Goal: Navigation & Orientation: Find specific page/section

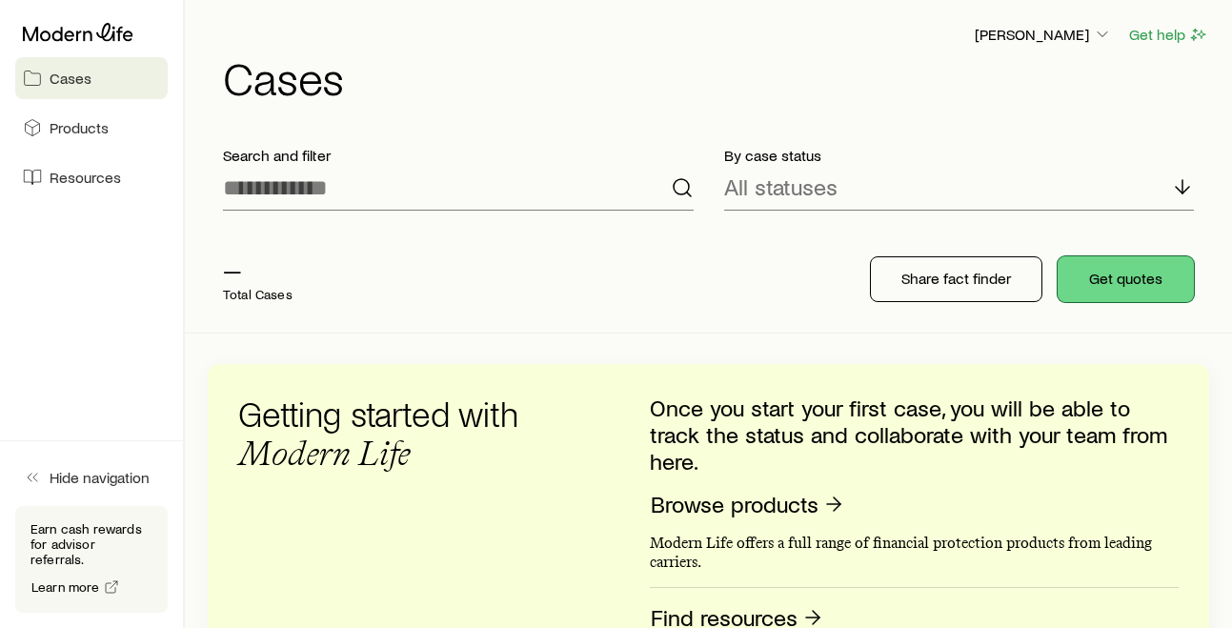
click at [1160, 275] on button "Get quotes" at bounding box center [1126, 279] width 136 height 46
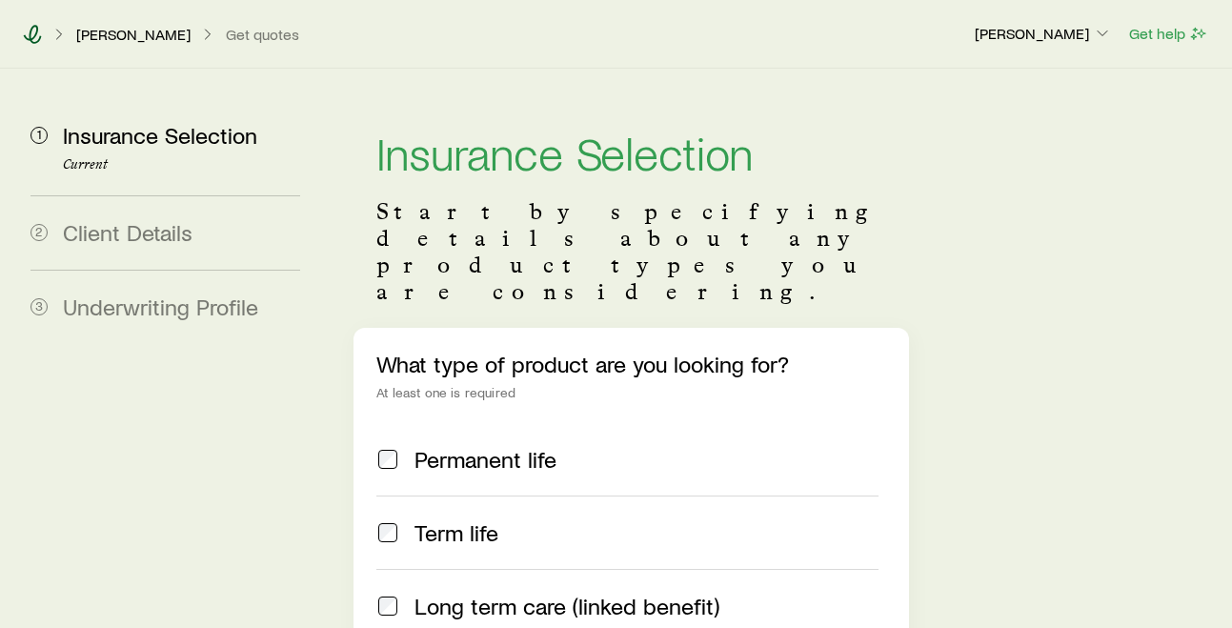
click at [33, 30] on icon at bounding box center [32, 34] width 19 height 19
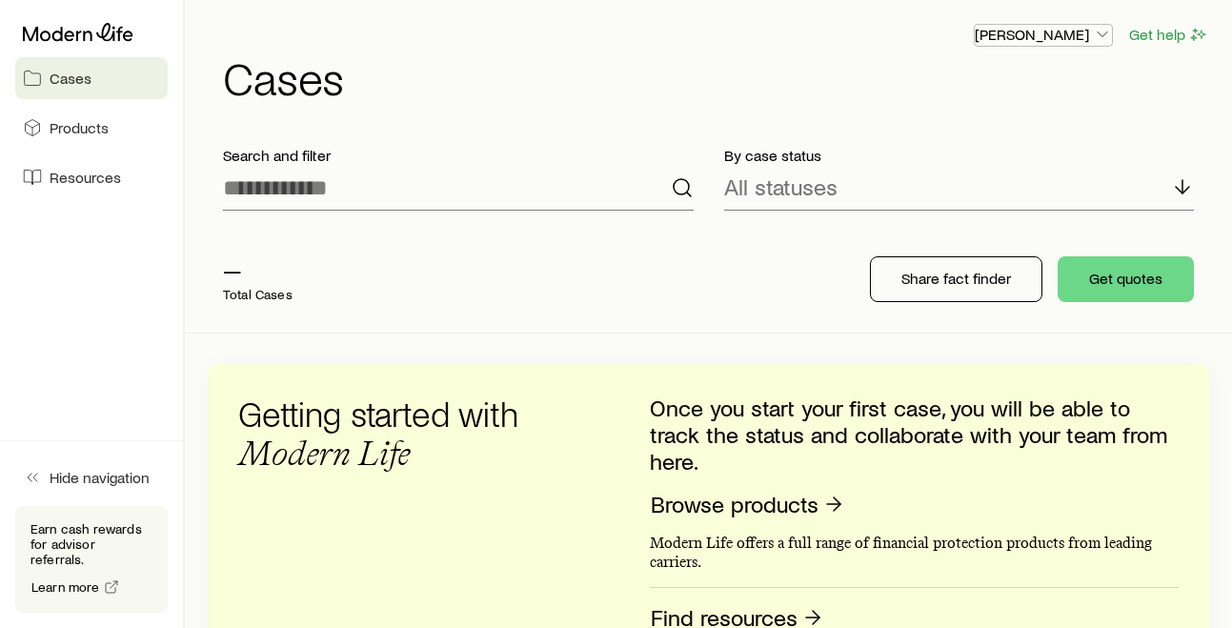
click at [1078, 26] on p "[PERSON_NAME]" at bounding box center [1043, 34] width 137 height 19
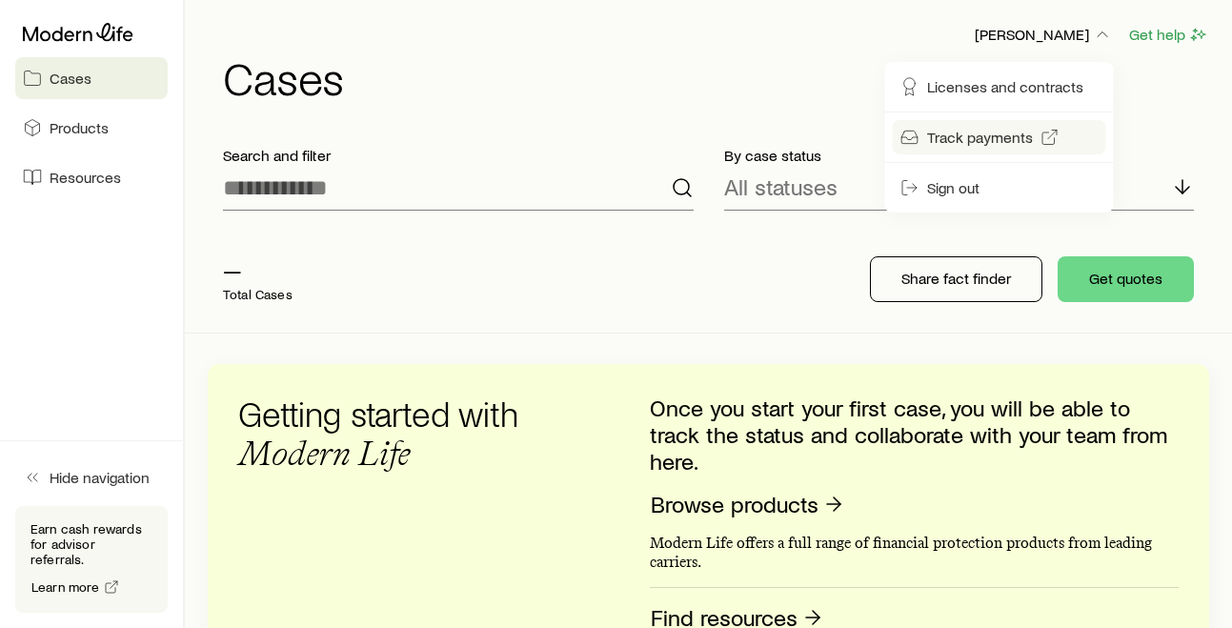
click at [953, 140] on span "Track payments" at bounding box center [980, 137] width 106 height 19
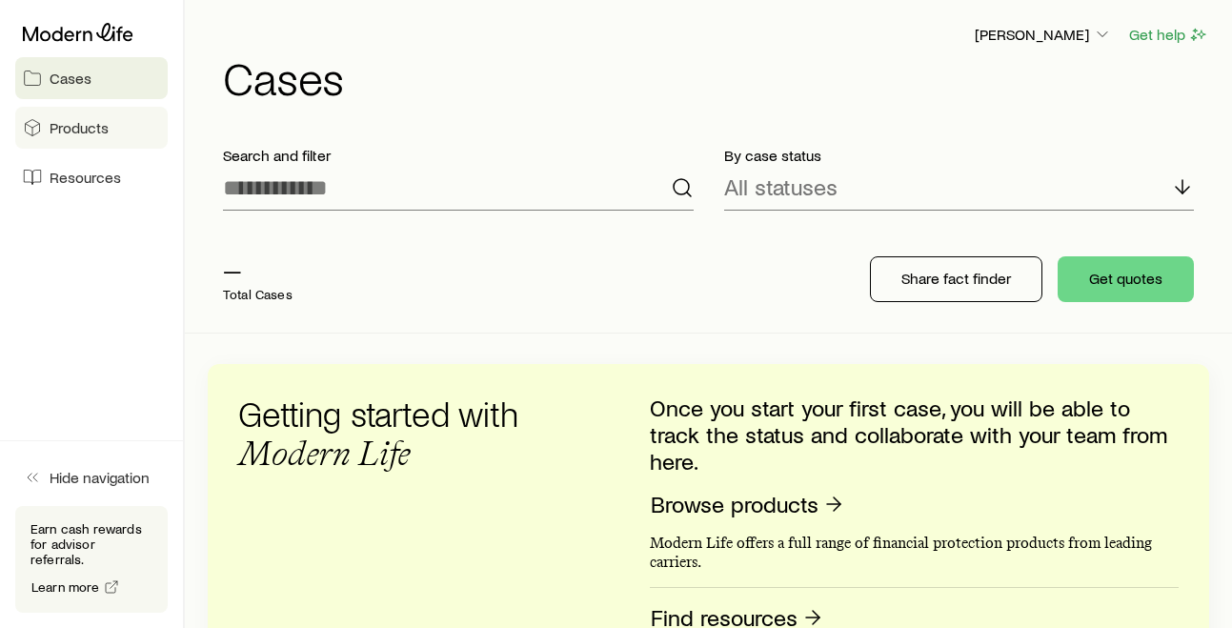
click at [90, 124] on span "Products" at bounding box center [79, 127] width 59 height 19
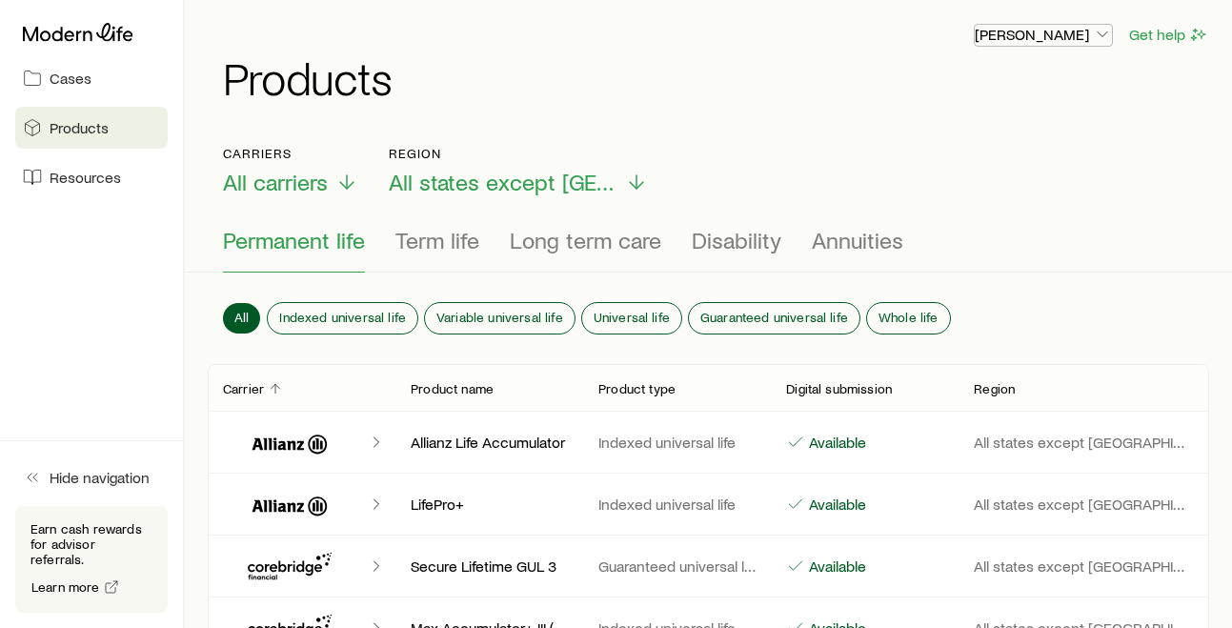
click at [1068, 42] on p "[PERSON_NAME]" at bounding box center [1043, 34] width 137 height 19
click at [1027, 81] on span "Licenses and contracts" at bounding box center [1005, 86] width 156 height 19
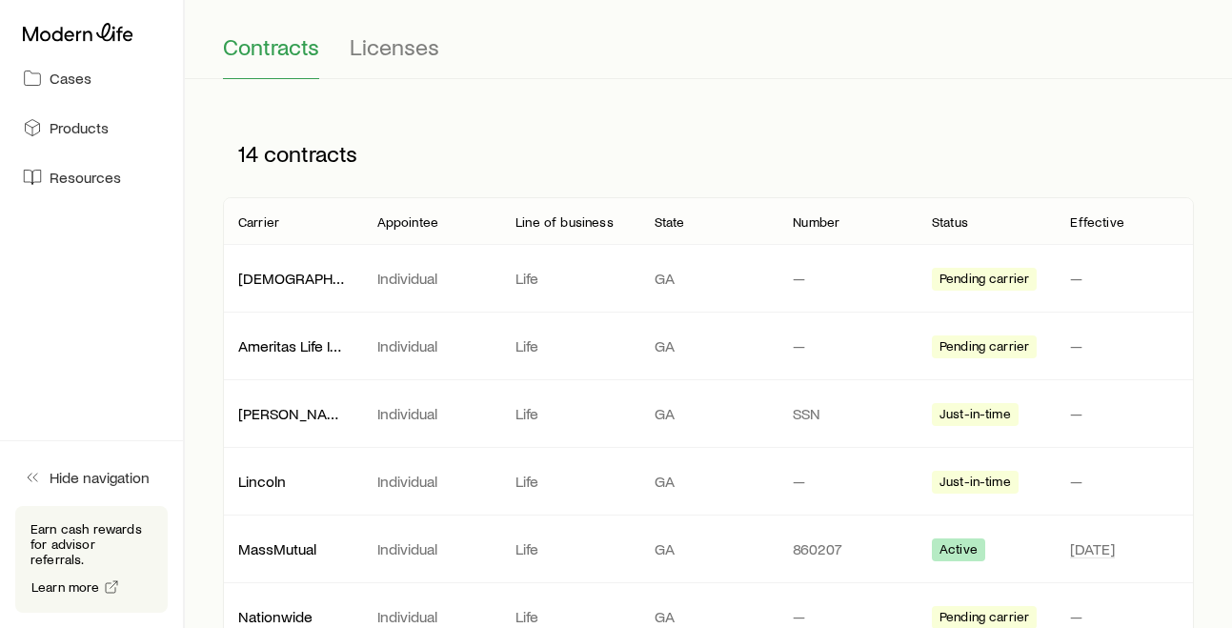
scroll to position [145, 0]
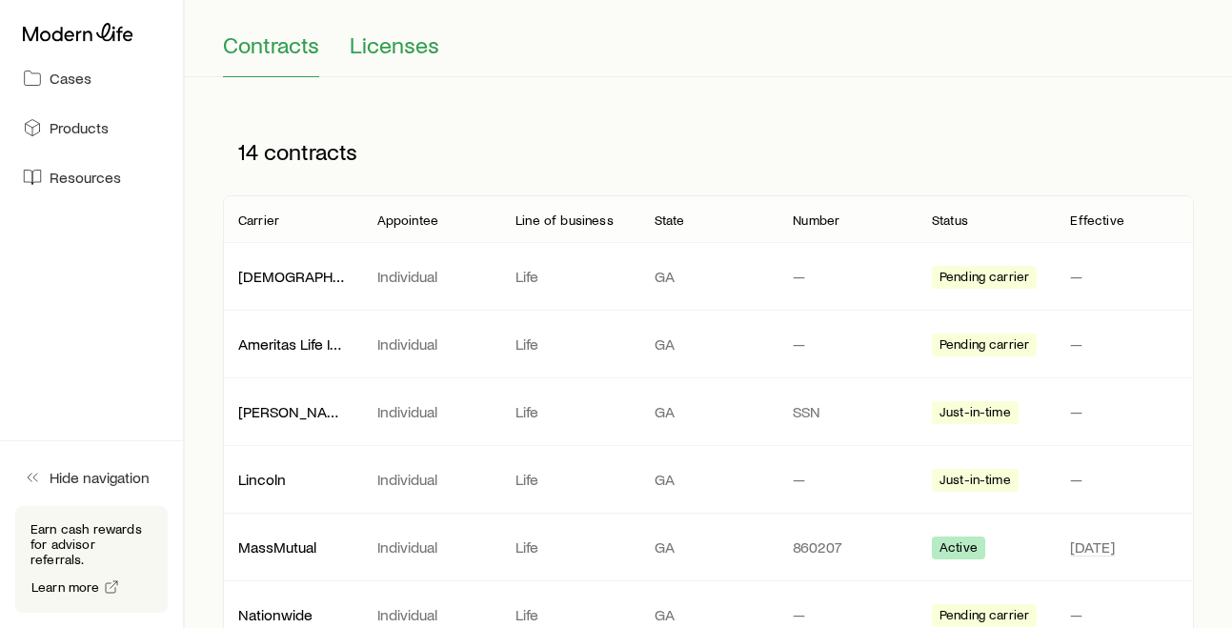
click at [394, 36] on span "Licenses" at bounding box center [395, 44] width 90 height 27
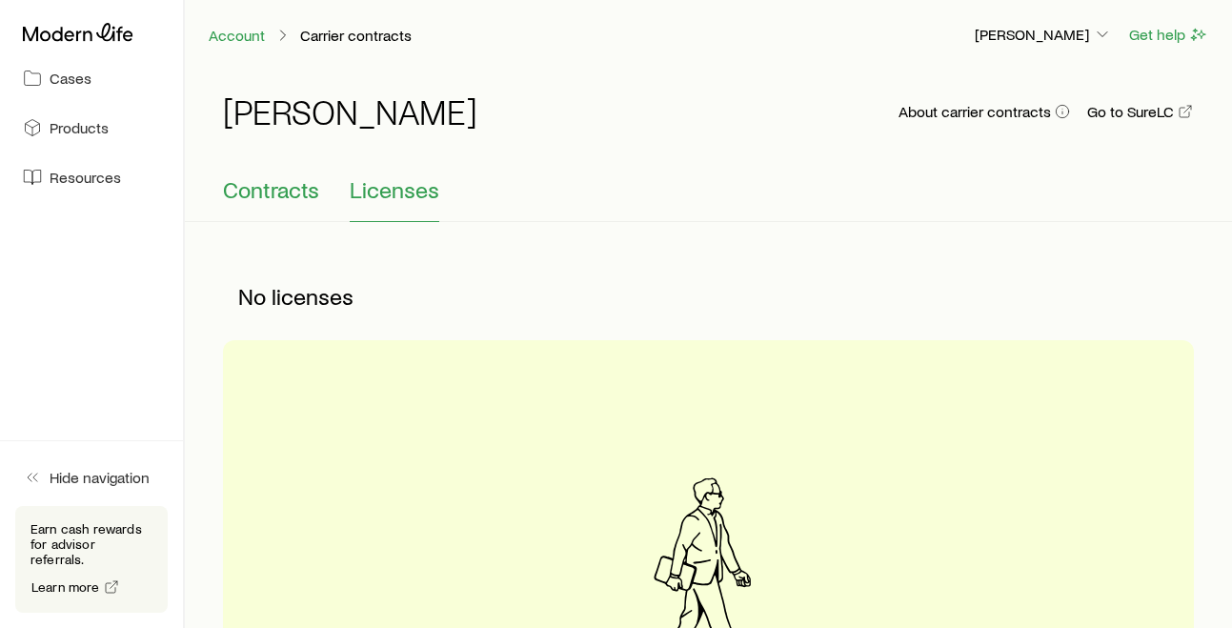
click at [292, 185] on span "Contracts" at bounding box center [271, 189] width 96 height 27
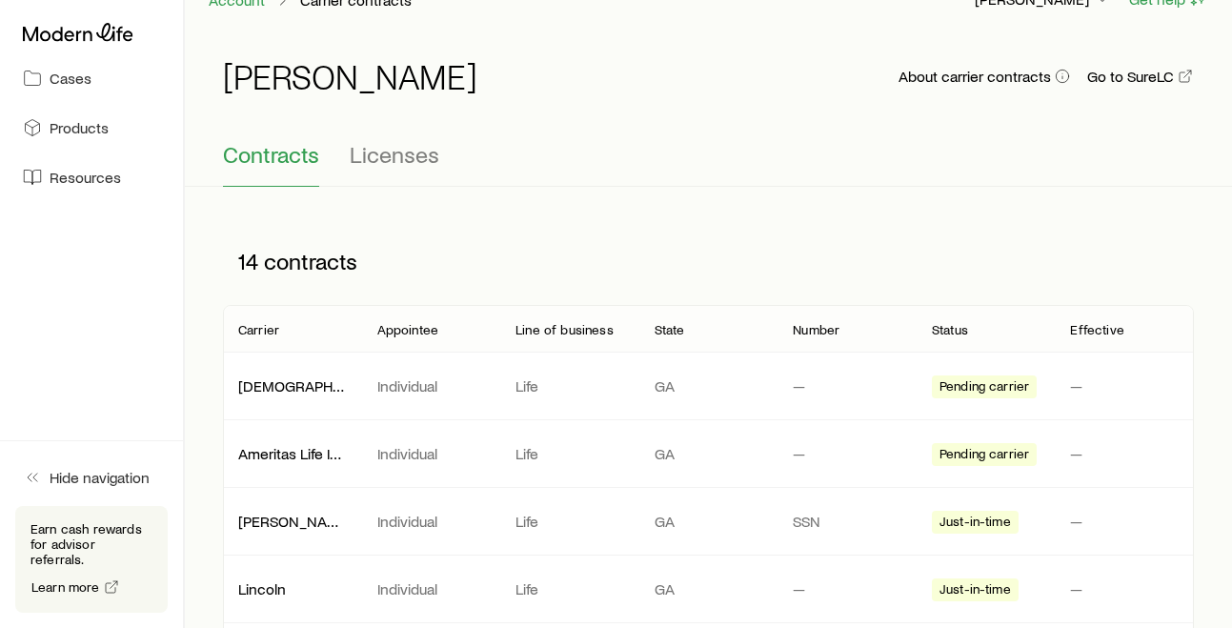
scroll to position [44, 0]
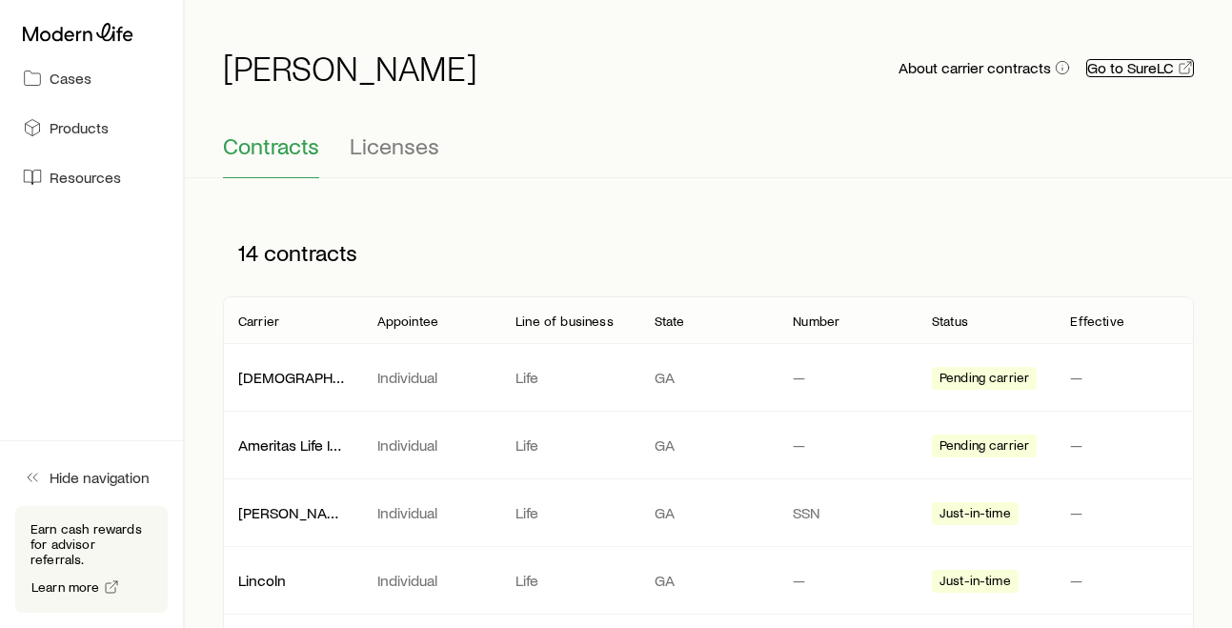
click at [1119, 64] on link "Go to SureLC" at bounding box center [1141, 68] width 108 height 18
click at [77, 130] on span "Products" at bounding box center [79, 127] width 59 height 19
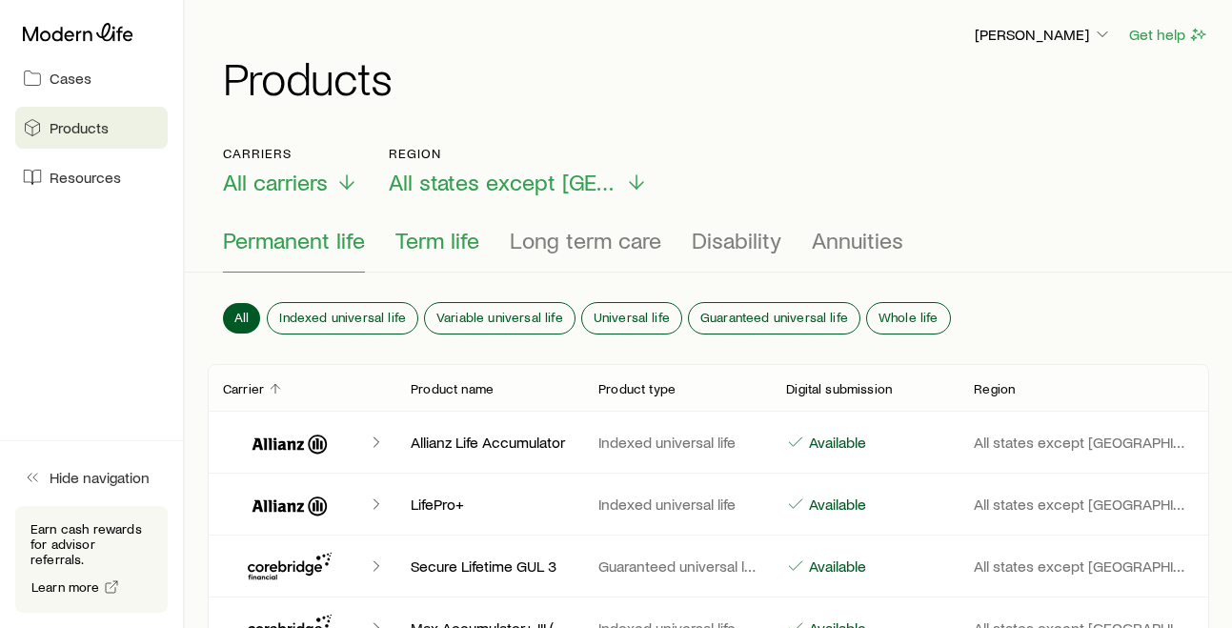
click at [477, 247] on span "Term life" at bounding box center [438, 240] width 84 height 27
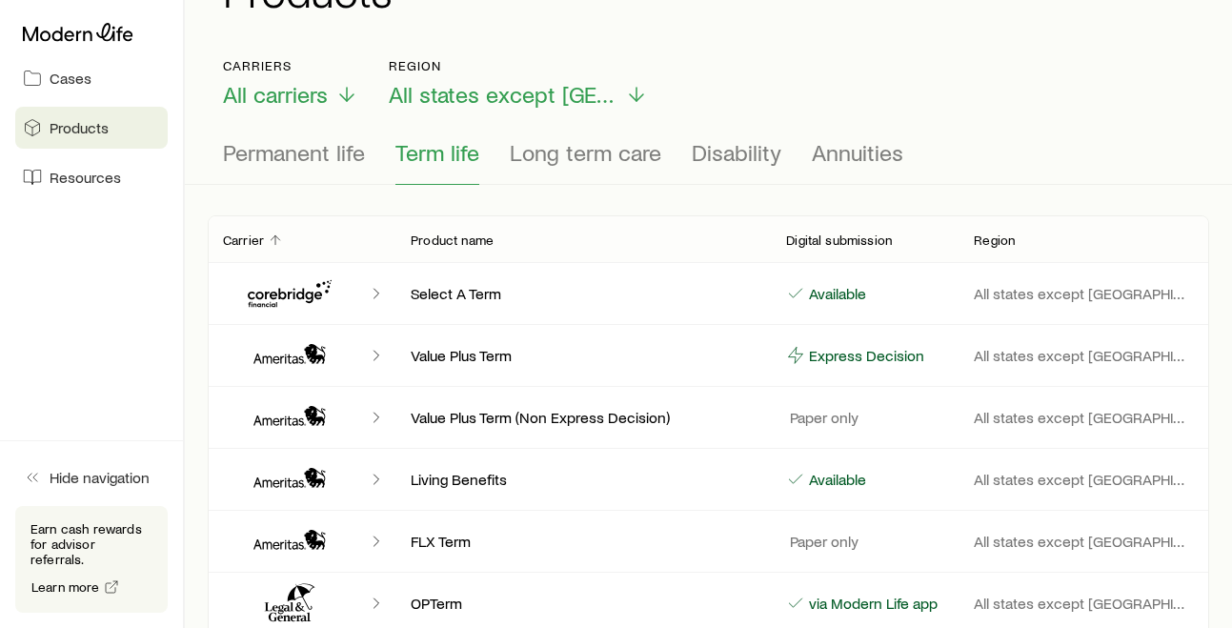
scroll to position [94, 0]
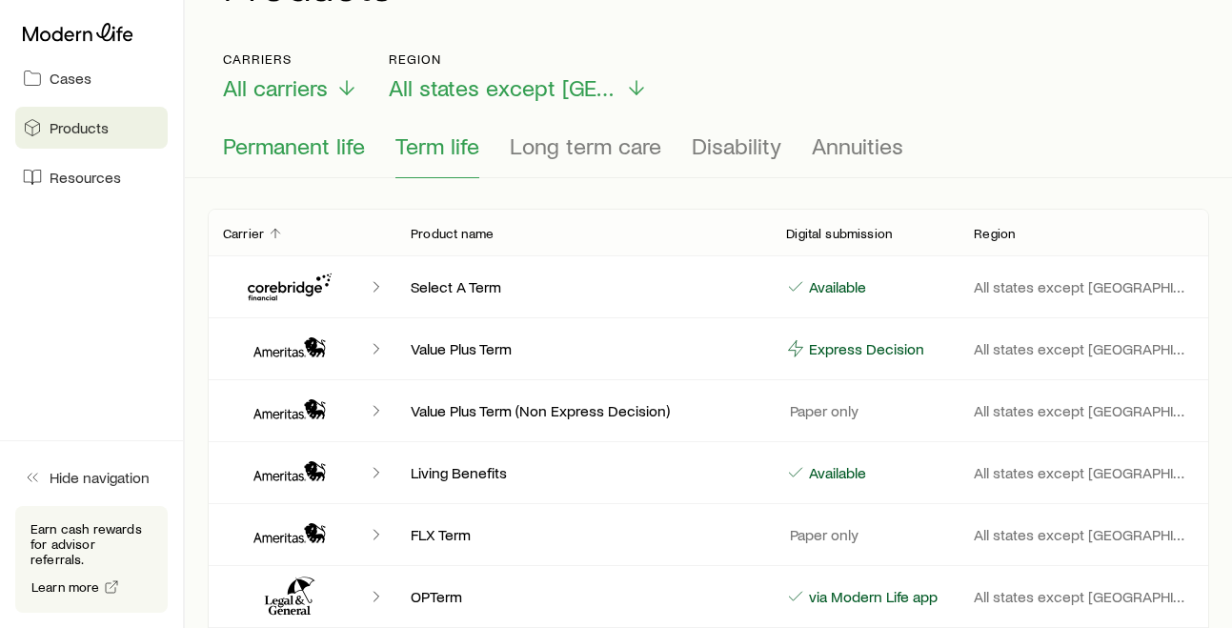
click at [321, 158] on span "Permanent life" at bounding box center [294, 145] width 142 height 27
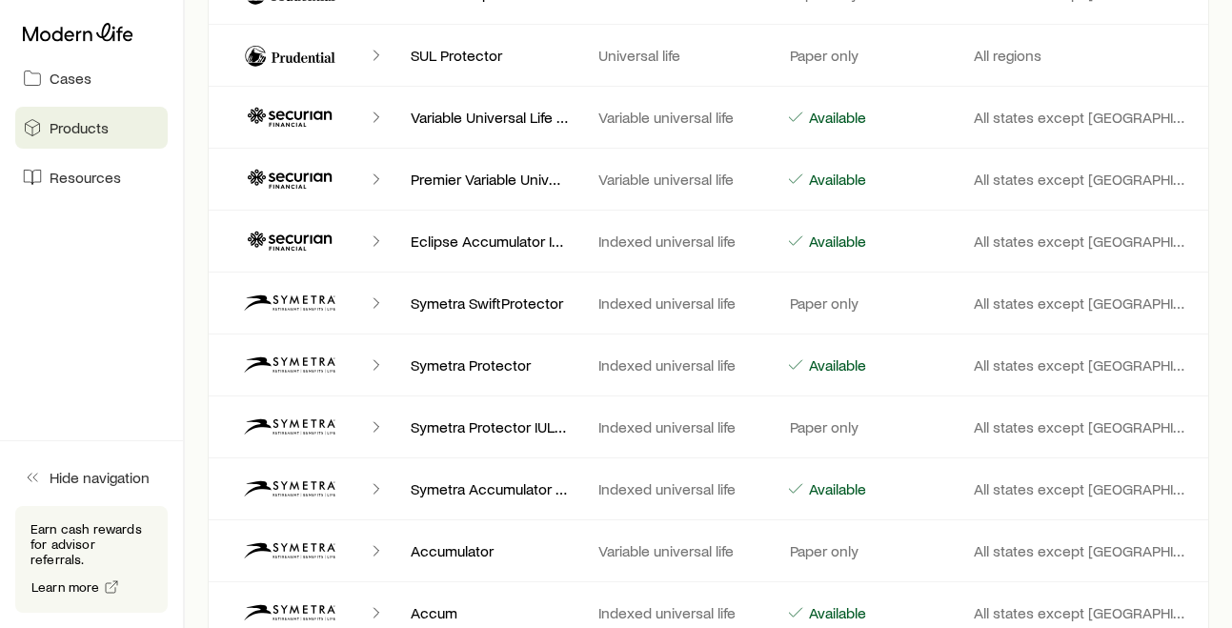
scroll to position [9113, 0]
